Goal: Transaction & Acquisition: Purchase product/service

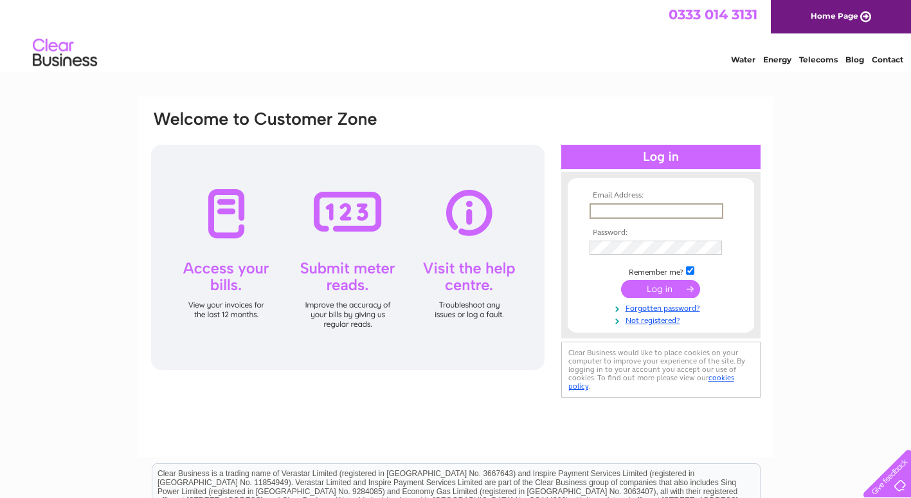
type input "[EMAIL_ADDRESS][DOMAIN_NAME]"
click at [658, 289] on input "submit" at bounding box center [660, 287] width 79 height 18
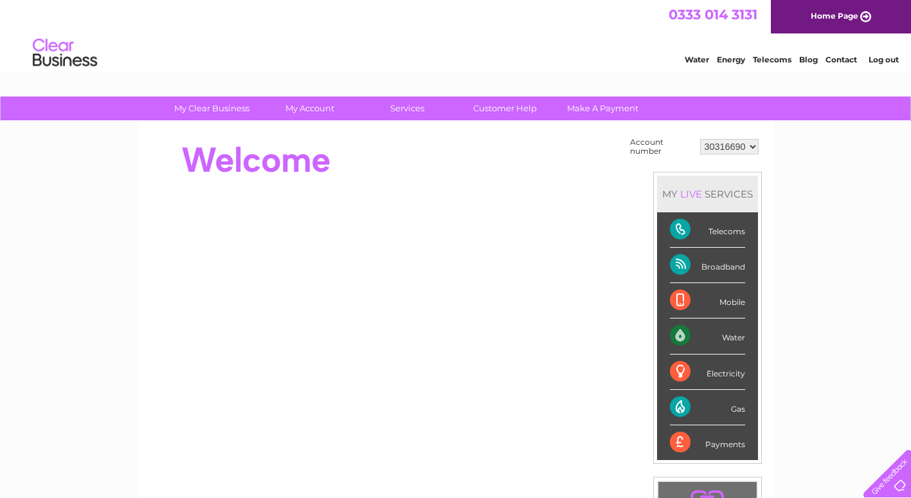
scroll to position [64, 0]
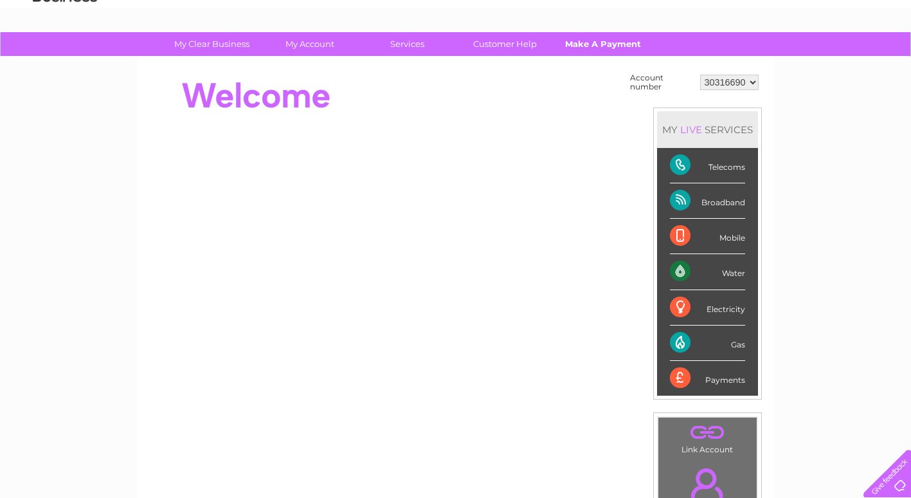
click at [604, 43] on link "Make A Payment" at bounding box center [603, 44] width 106 height 24
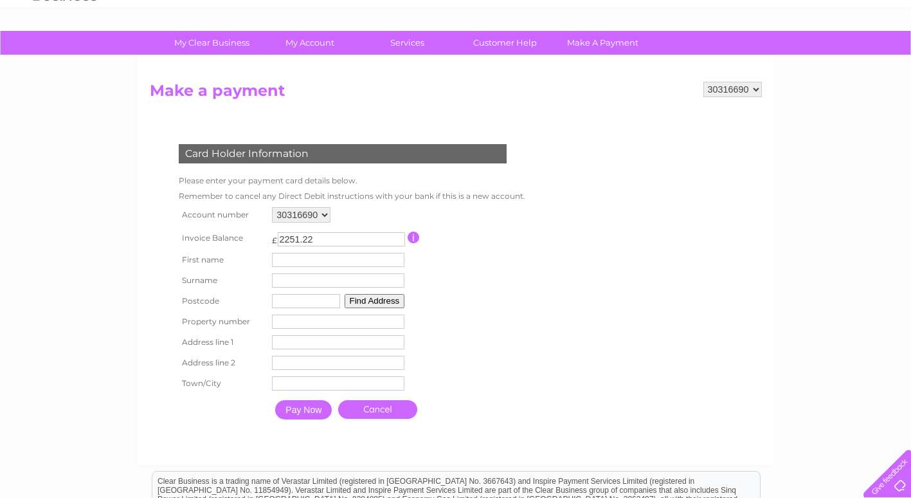
scroll to position [64, 0]
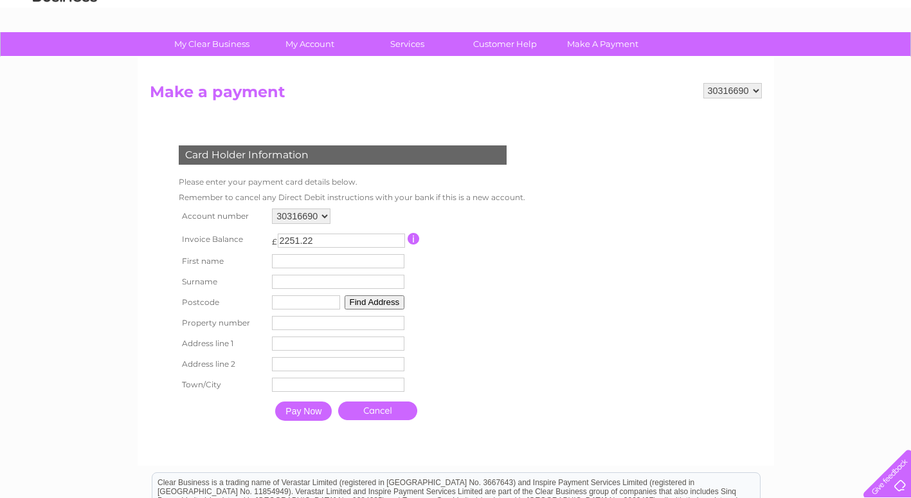
click at [448, 263] on table "Account number 30316690 Invoice Balance £ 2251.22 First name Surname" at bounding box center [349, 316] width 347 height 222
click at [295, 303] on input "text" at bounding box center [306, 302] width 68 height 14
drag, startPoint x: 240, startPoint y: 282, endPoint x: 222, endPoint y: 282, distance: 18.0
click at [240, 282] on th "Surname" at bounding box center [223, 281] width 94 height 21
click at [124, 264] on div "My Clear Business Login Details My Details My Preferences Link Account My Accou…" at bounding box center [455, 358] width 911 height 653
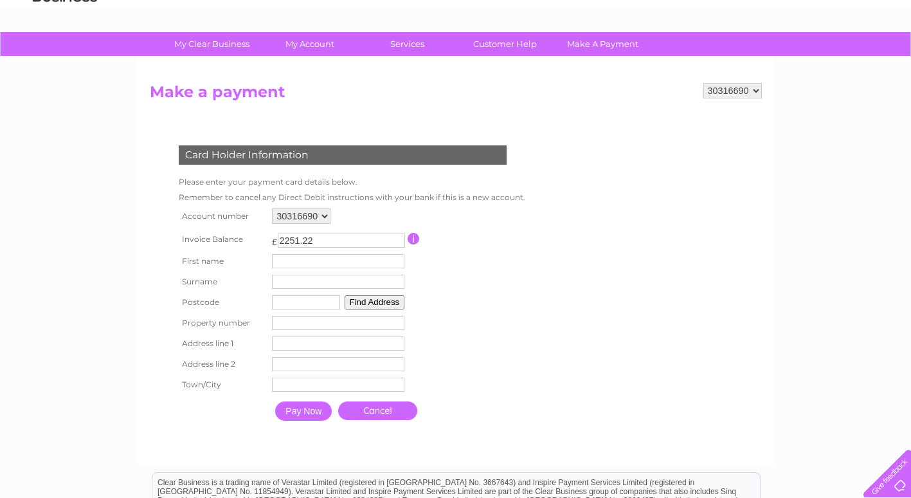
click at [289, 262] on input "text" at bounding box center [338, 261] width 132 height 14
click at [536, 265] on div "Card Holder Information Please enter your payment card details below. Remember …" at bounding box center [345, 280] width 391 height 296
click at [300, 260] on input "text" at bounding box center [338, 261] width 132 height 14
type input "Leanne"
type input "Eustace"
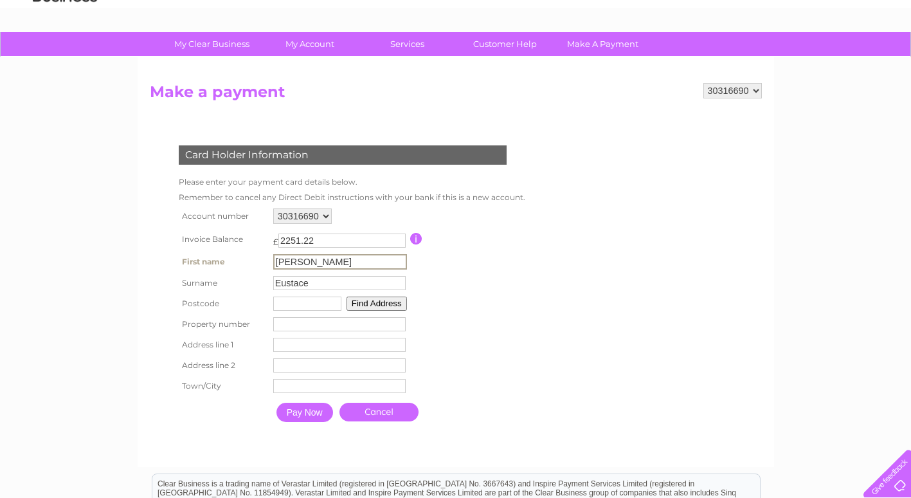
click at [268, 293] on th "Postcode" at bounding box center [223, 303] width 95 height 21
click at [275, 300] on input "text" at bounding box center [306, 302] width 68 height 14
click at [375, 302] on button "Find Address" at bounding box center [375, 302] width 60 height 14
click at [321, 303] on input "text" at bounding box center [306, 302] width 68 height 14
type input "CF23 9FP"
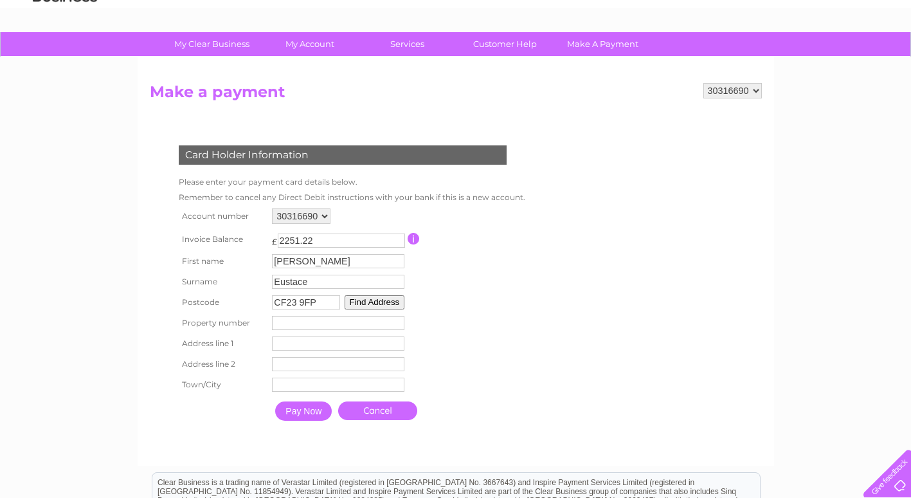
type input "C/O Accounted For, Unit 2 River Bridge Business Centre"
type input "Rhymney River Bridge Road"
type input "Cardiff"
click at [548, 325] on form "30316690 Make a payment Card Holder Information Please enter your payment card …" at bounding box center [456, 268] width 612 height 370
click at [455, 325] on table "Account number 30316690 Invoice Balance £ 2251.22 First name Leanne Surname" at bounding box center [349, 316] width 347 height 222
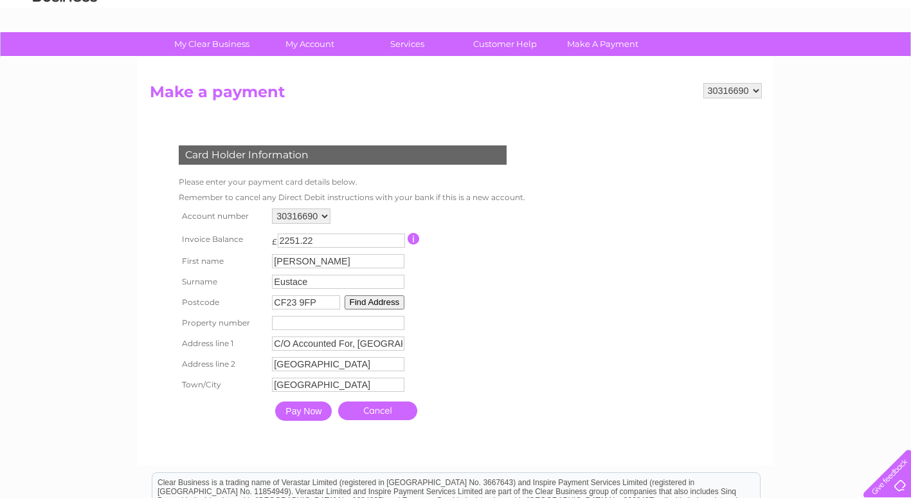
drag, startPoint x: 330, startPoint y: 305, endPoint x: 217, endPoint y: 296, distance: 114.1
click at [217, 296] on tr "Postcode CF23 9FP Find Address" at bounding box center [349, 302] width 347 height 21
click at [606, 323] on form "30316690 Make a payment Card Holder Information Please enter your payment card …" at bounding box center [456, 268] width 612 height 370
click at [416, 233] on input "button" at bounding box center [414, 239] width 12 height 12
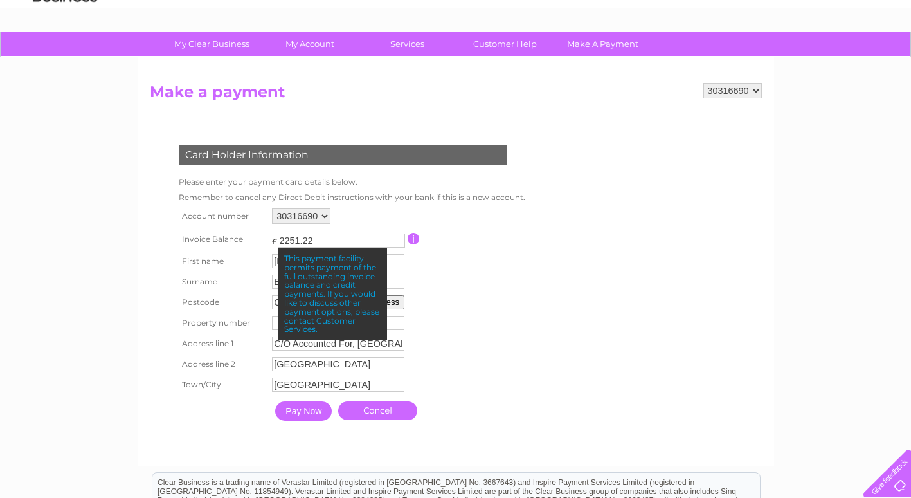
click at [416, 233] on input "button" at bounding box center [414, 239] width 12 height 12
click at [344, 240] on input "2251.22" at bounding box center [341, 240] width 127 height 14
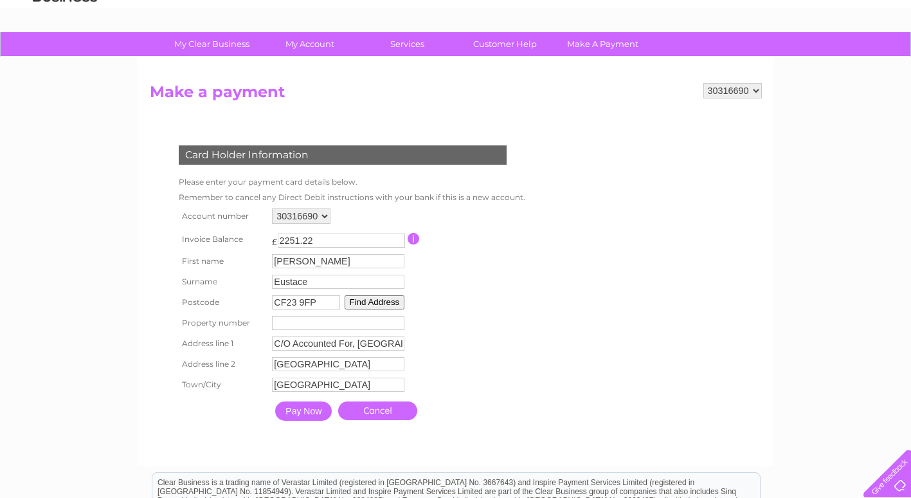
drag, startPoint x: 329, startPoint y: 240, endPoint x: 249, endPoint y: 240, distance: 79.1
click at [249, 240] on tr "Invoice Balance £ 2251.22 This payment facility permits payment of the full out…" at bounding box center [349, 239] width 347 height 24
click at [399, 245] on input "2250.22" at bounding box center [341, 240] width 127 height 14
click at [400, 239] on input "2251.22" at bounding box center [341, 240] width 127 height 14
click at [400, 246] on input "2251.22" at bounding box center [341, 240] width 127 height 14
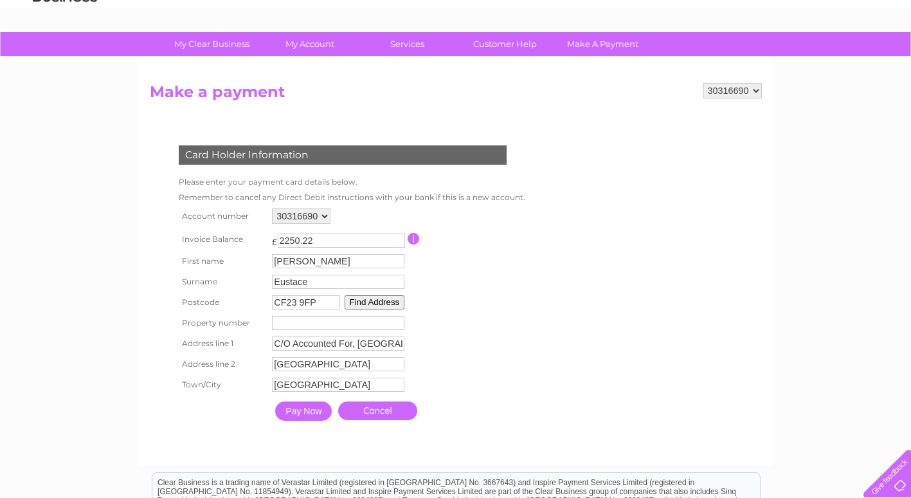
click at [398, 243] on input "2250.22" at bounding box center [341, 240] width 127 height 14
click at [401, 234] on input "2250.22" at bounding box center [341, 240] width 127 height 14
type input "2251.22"
click at [401, 237] on input "2251.22" at bounding box center [341, 240] width 127 height 14
click at [479, 260] on table "Account number 30316690 Invoice Balance £ 2251.22 First name Leanne Surname" at bounding box center [349, 316] width 347 height 222
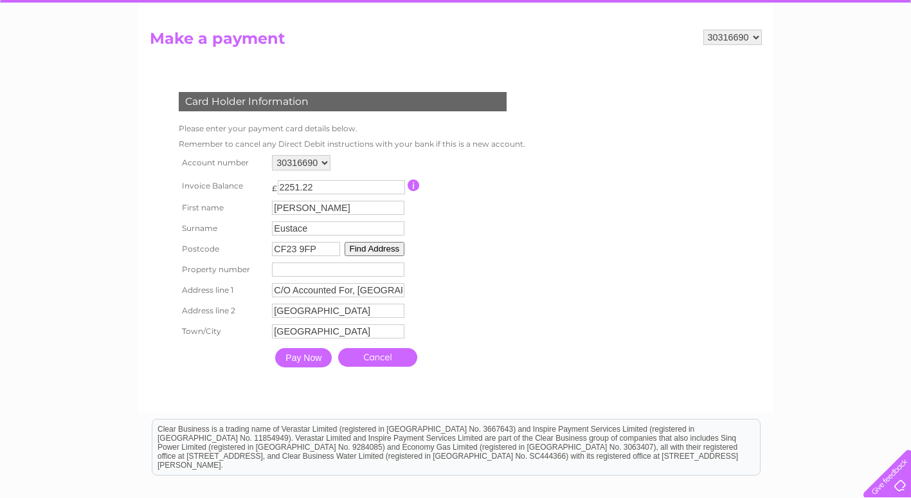
scroll to position [129, 0]
